Goal: Information Seeking & Learning: Learn about a topic

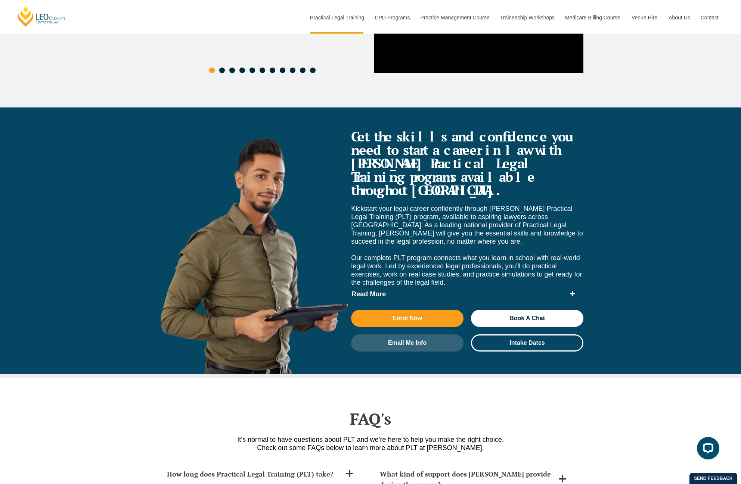
scroll to position [3564, 0]
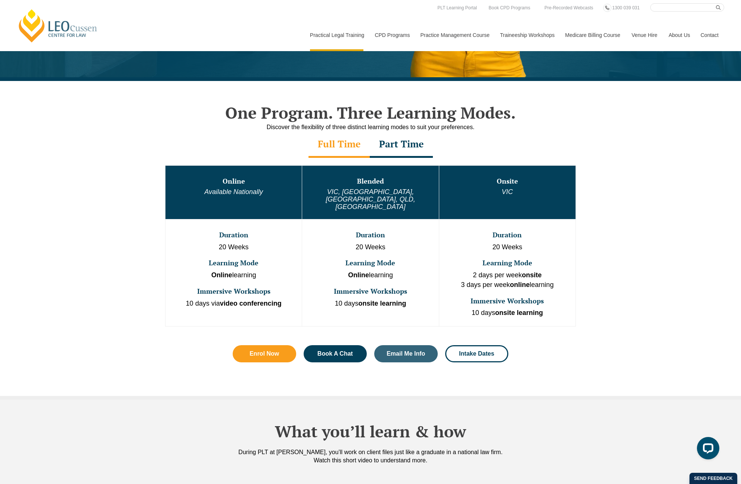
click at [41, 23] on link "[PERSON_NAME] Centre for Law" at bounding box center [58, 25] width 83 height 35
